Goal: Find specific page/section: Find specific page/section

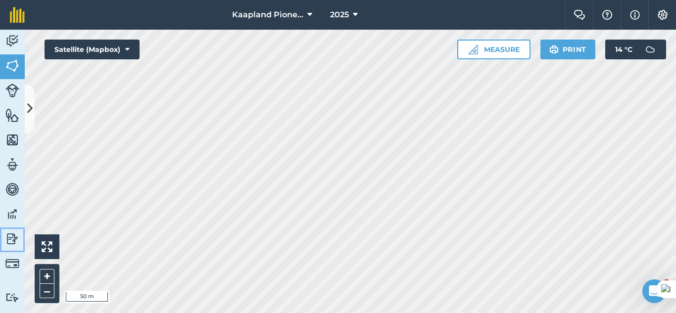
click at [5, 234] on link "Reporting" at bounding box center [12, 240] width 25 height 25
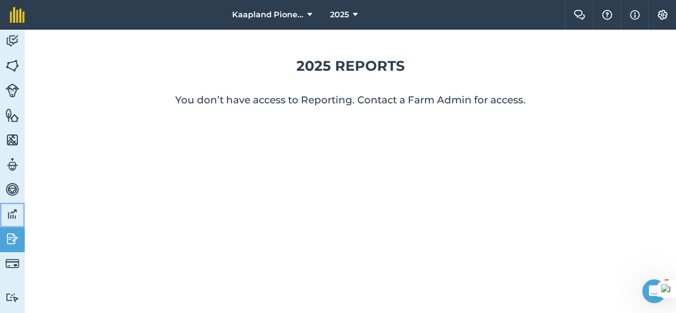
click at [11, 222] on link "Data" at bounding box center [12, 215] width 25 height 25
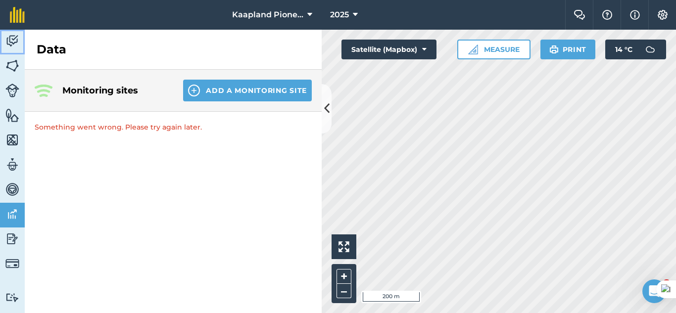
click at [9, 45] on img at bounding box center [12, 41] width 14 height 15
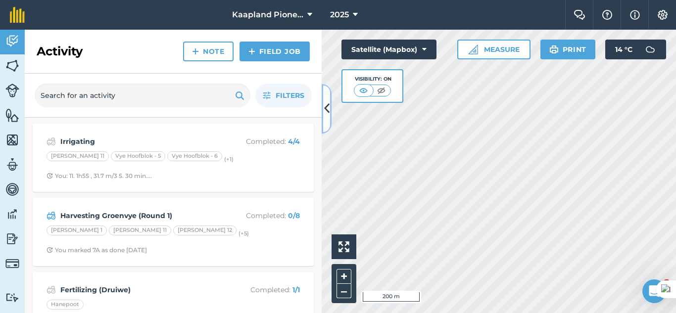
click at [327, 106] on icon at bounding box center [326, 108] width 5 height 17
